Goal: Information Seeking & Learning: Learn about a topic

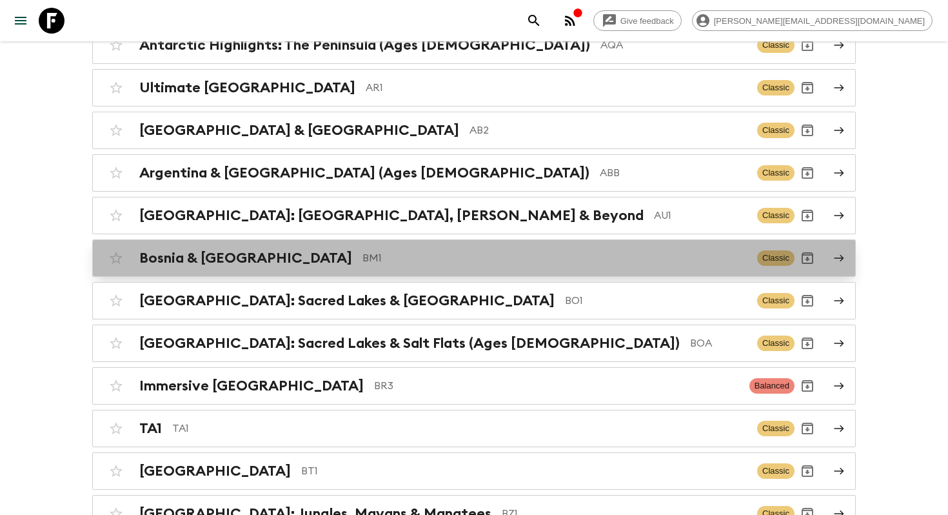
click at [268, 256] on h2 "Bosnia & [GEOGRAPHIC_DATA]" at bounding box center [245, 258] width 213 height 17
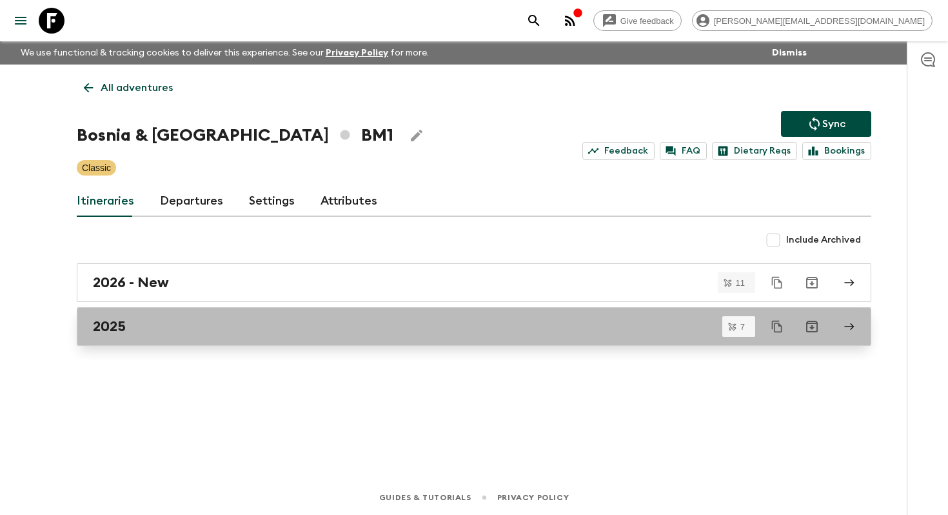
click at [114, 345] on link "2025" at bounding box center [474, 326] width 795 height 39
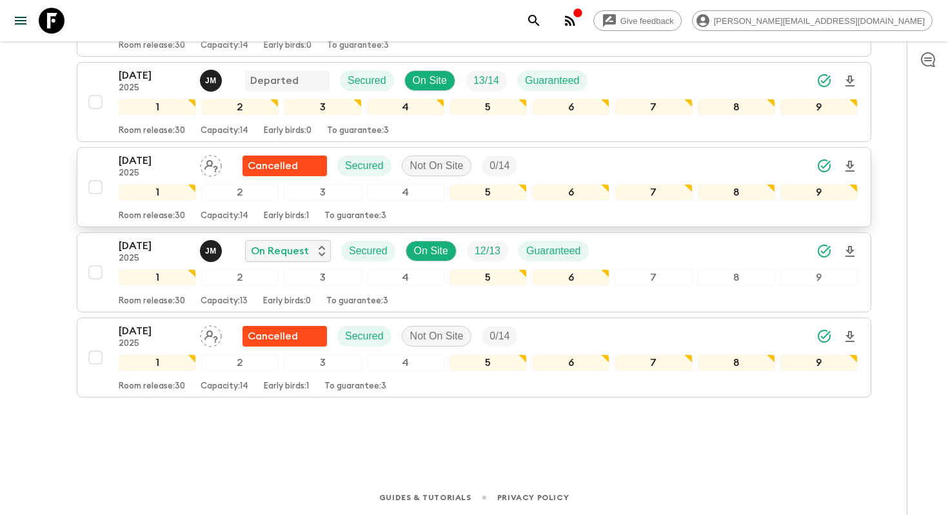
scroll to position [297, 0]
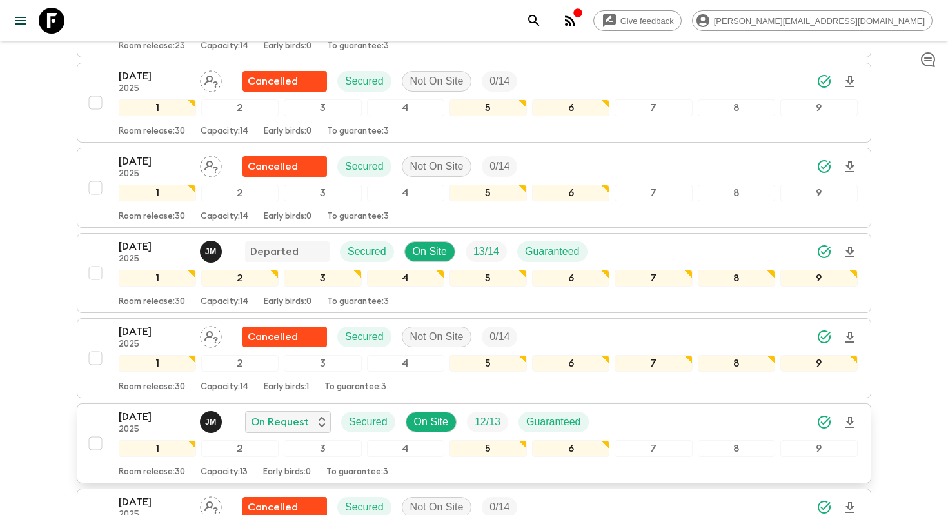
click at [130, 421] on p "[DATE]" at bounding box center [154, 416] width 71 height 15
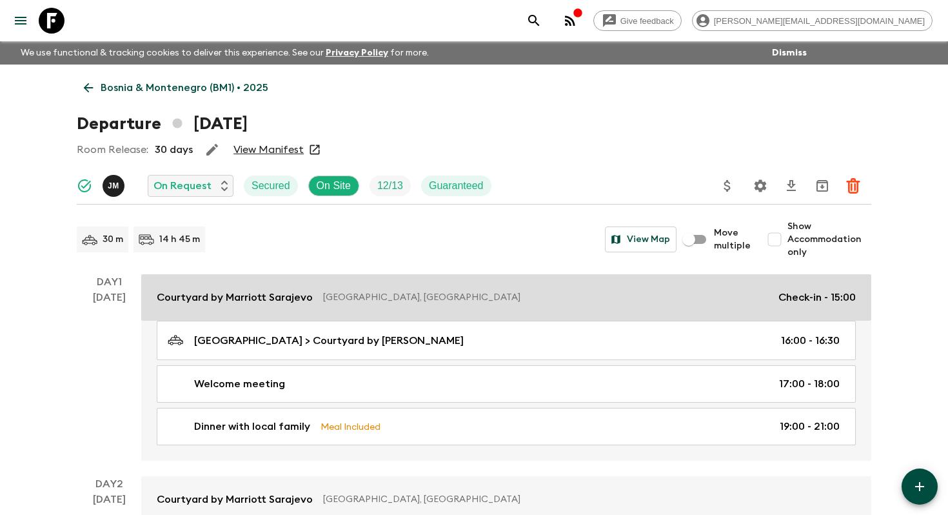
click at [282, 308] on link "Courtyard by [GEOGRAPHIC_DATA], [GEOGRAPHIC_DATA] Check-in - 15:00" at bounding box center [506, 297] width 730 height 46
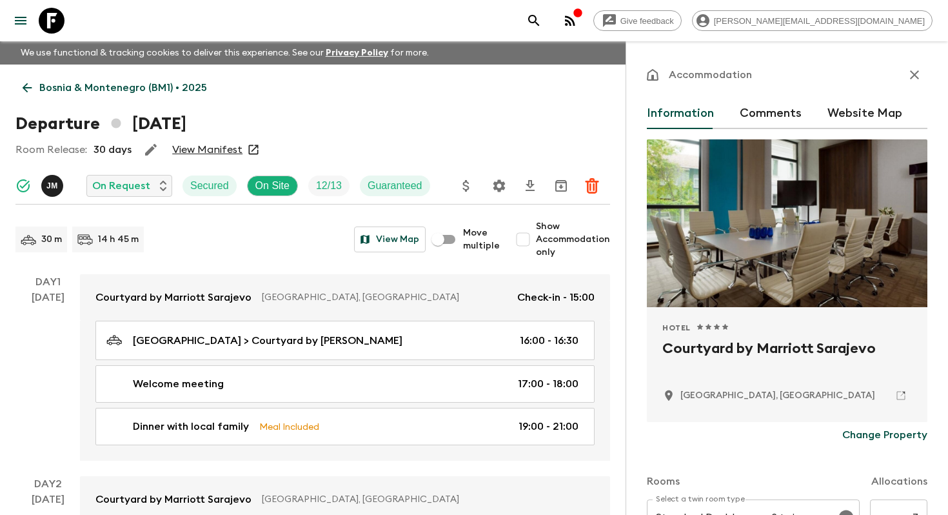
click at [699, 364] on h2 "Courtyard by Marriott Sarajevo" at bounding box center [788, 358] width 250 height 41
click at [715, 348] on h2 "Courtyard by Marriott Sarajevo" at bounding box center [788, 358] width 250 height 41
copy div "Courtyard by Marriott Sarajevo"
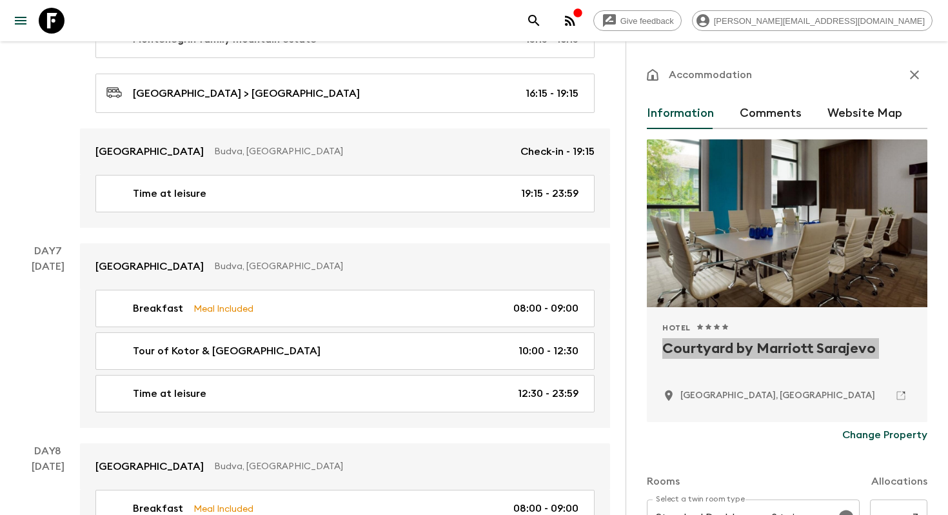
scroll to position [2606, 0]
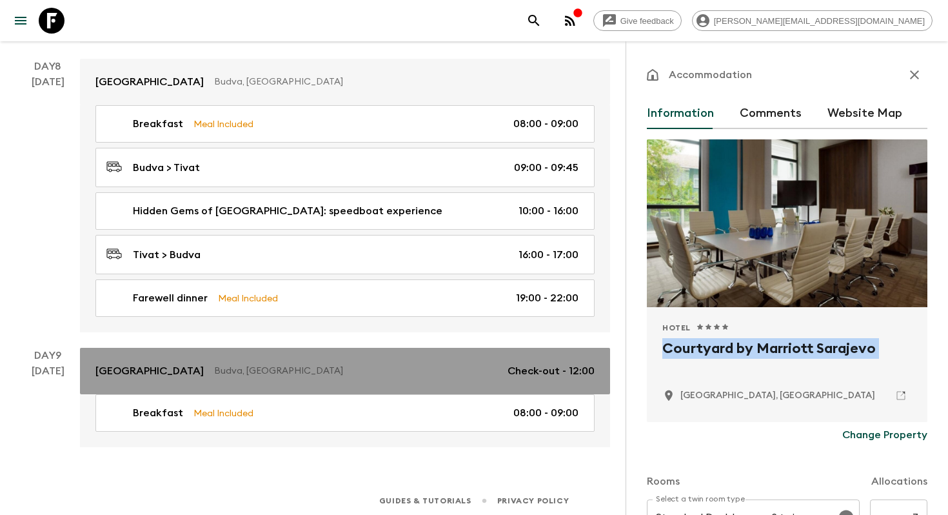
click at [133, 371] on p "[GEOGRAPHIC_DATA]" at bounding box center [149, 370] width 108 height 15
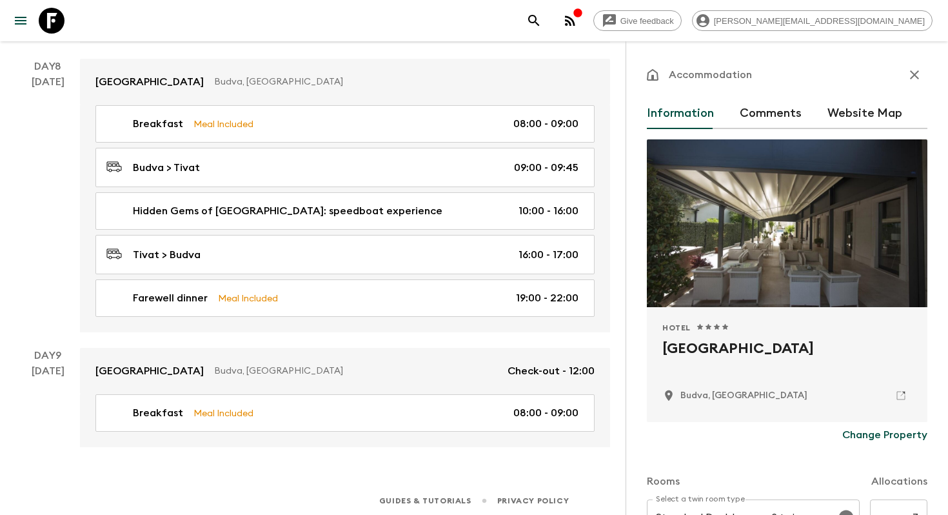
click at [715, 351] on h2 "[GEOGRAPHIC_DATA]" at bounding box center [788, 358] width 250 height 41
copy div "[GEOGRAPHIC_DATA]"
